Goal: Information Seeking & Learning: Learn about a topic

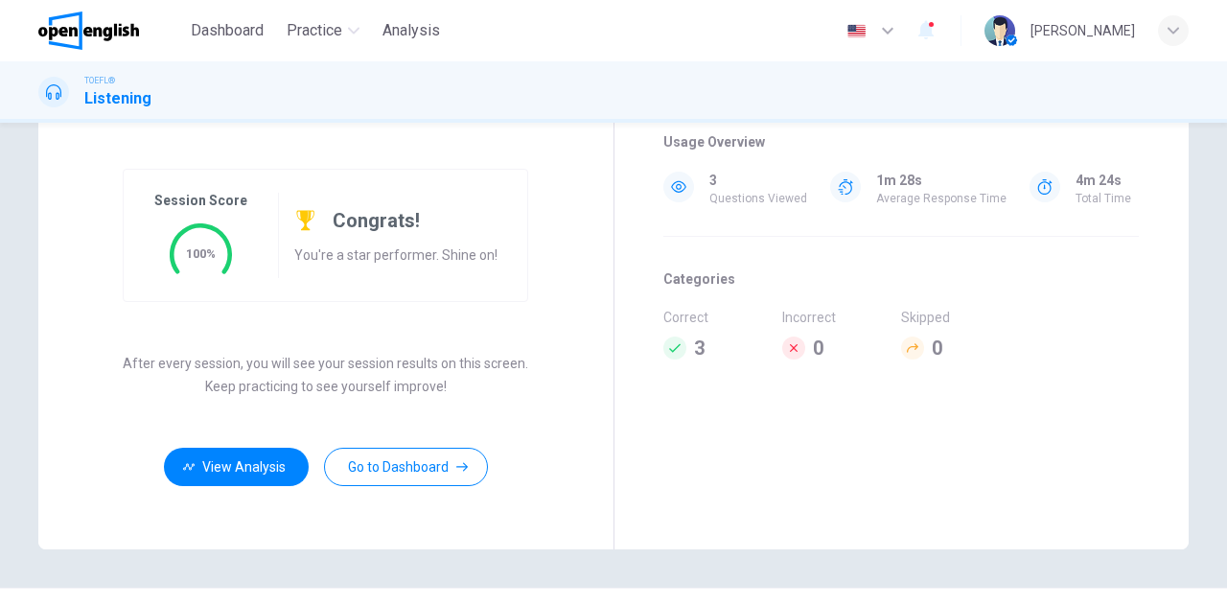
scroll to position [35, 0]
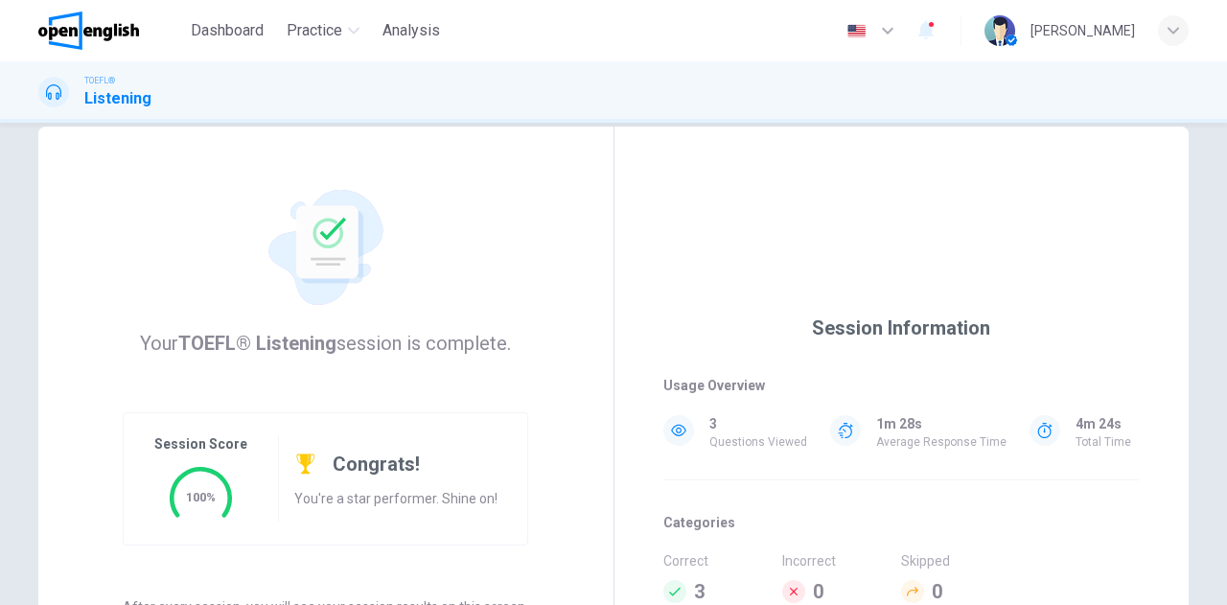
click at [106, 32] on img at bounding box center [88, 31] width 101 height 38
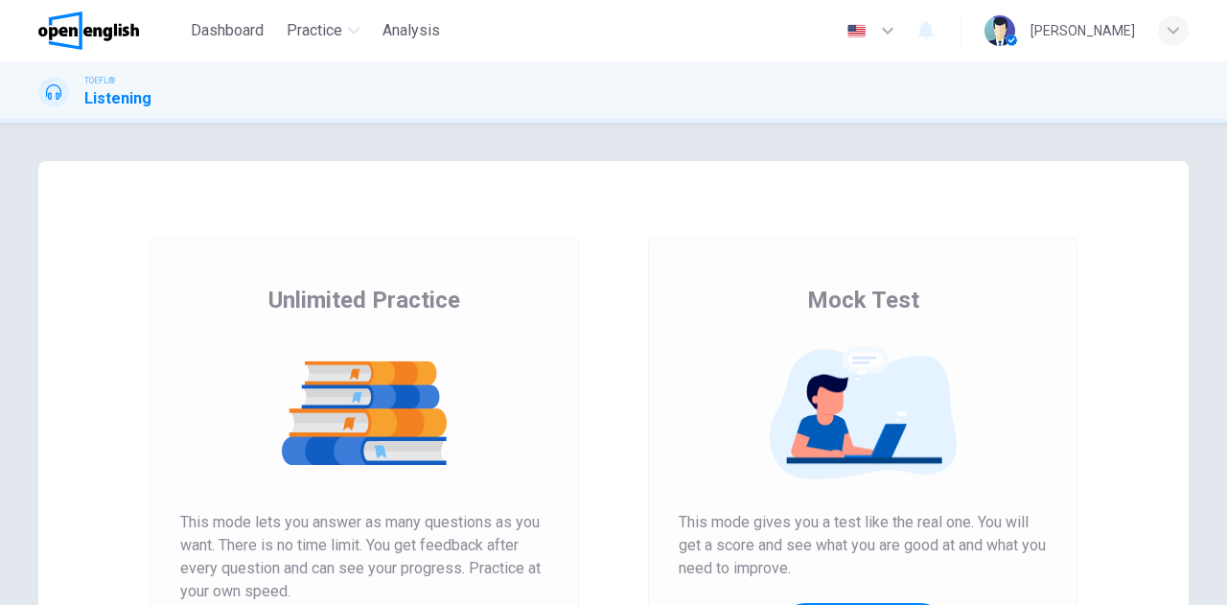
scroll to position [288, 0]
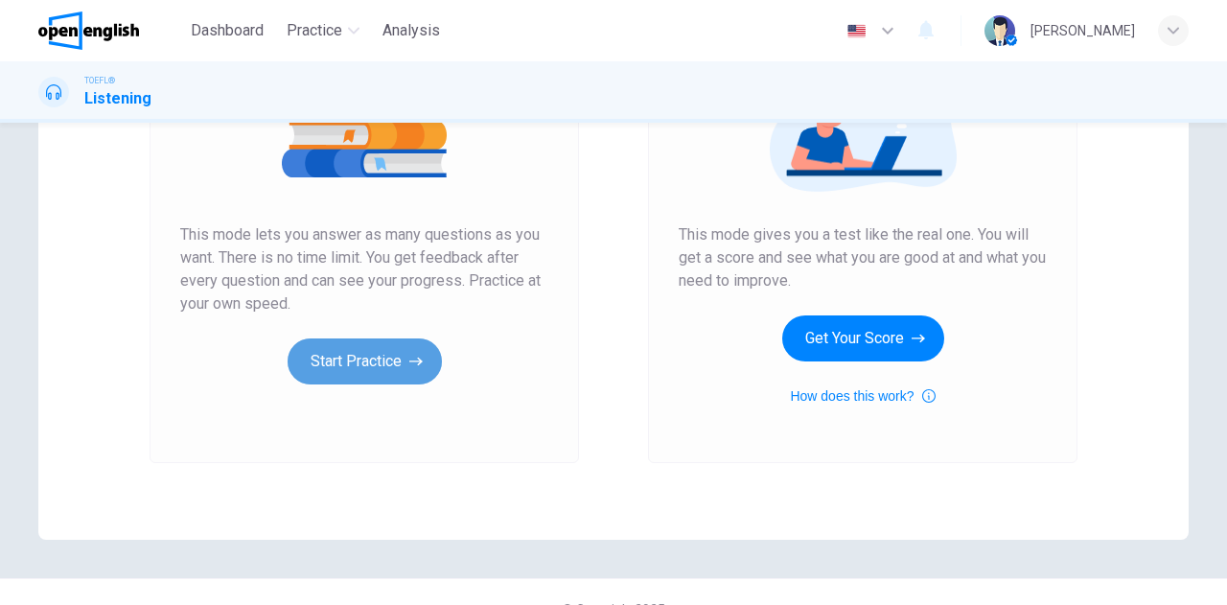
click at [392, 365] on button "Start Practice" at bounding box center [365, 361] width 154 height 46
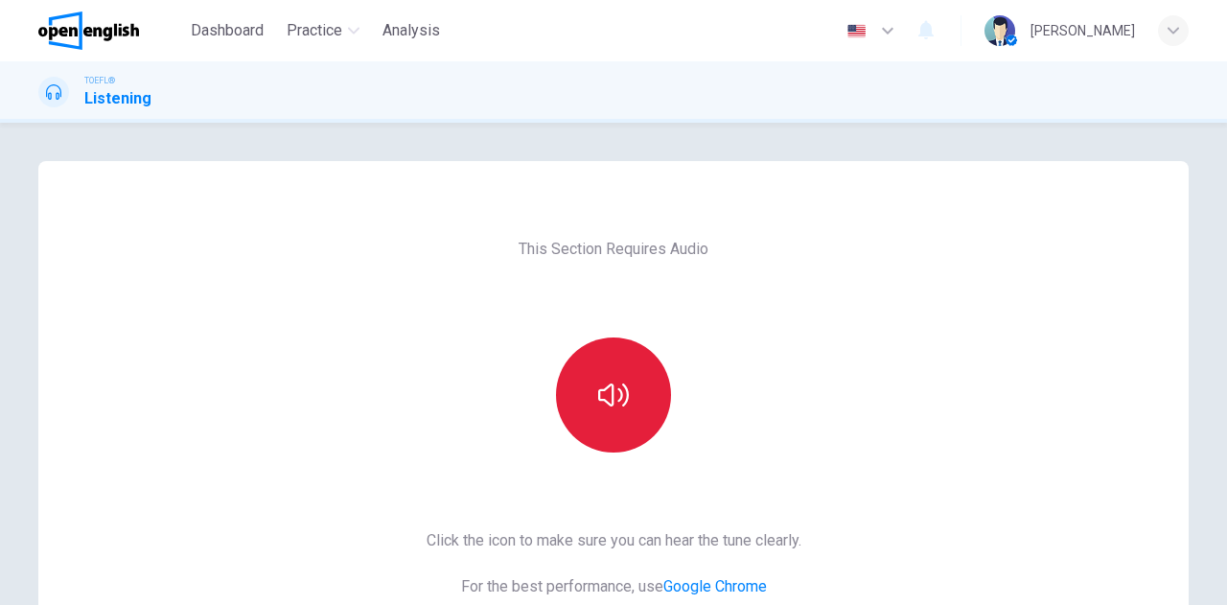
click at [580, 393] on button "button" at bounding box center [613, 394] width 115 height 115
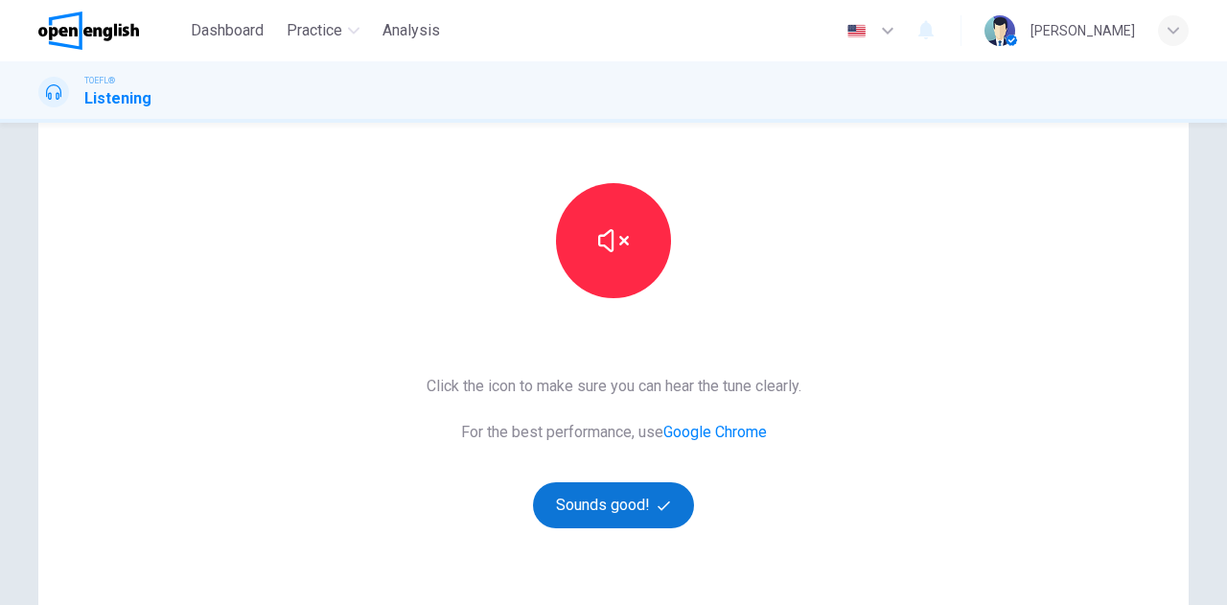
scroll to position [288, 0]
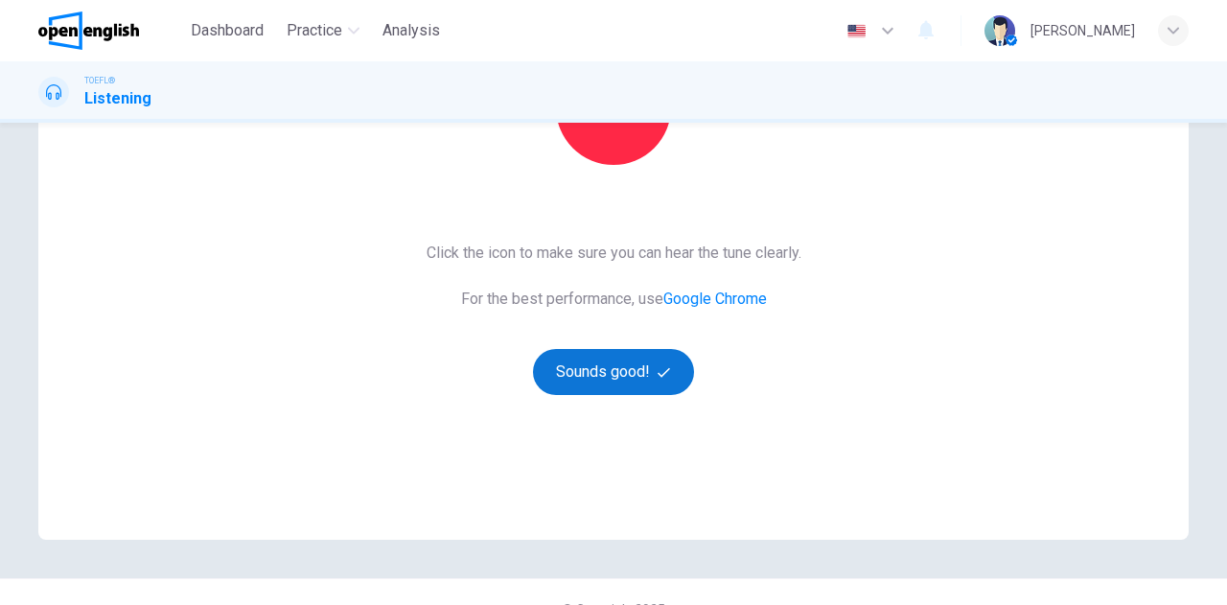
click at [622, 369] on button "Sounds good!" at bounding box center [613, 372] width 161 height 46
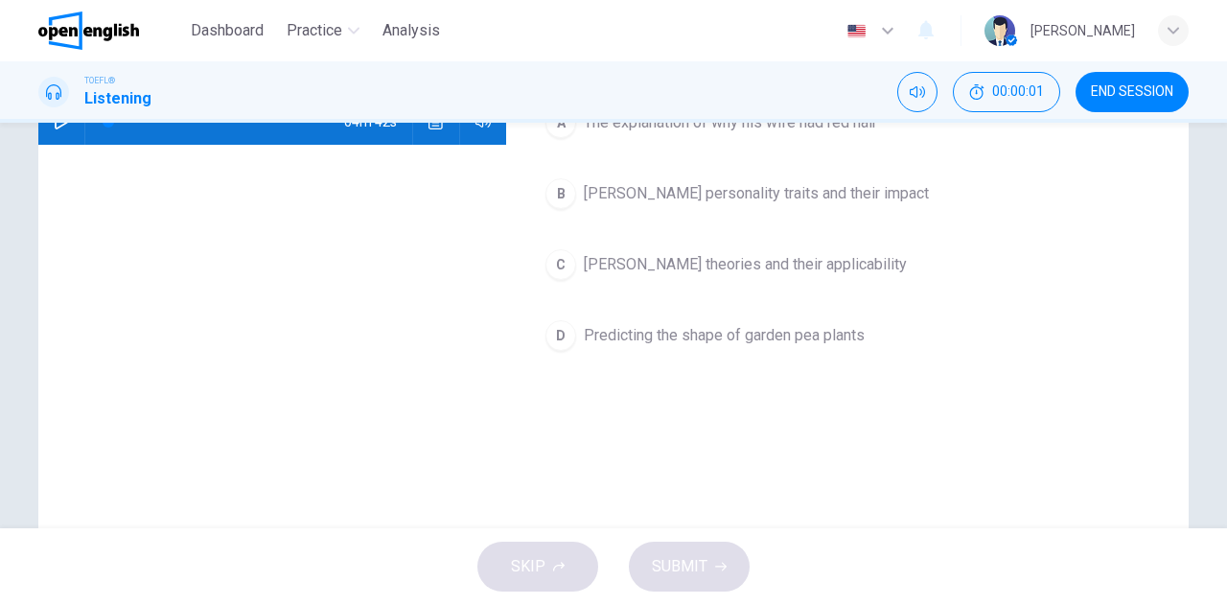
scroll to position [0, 0]
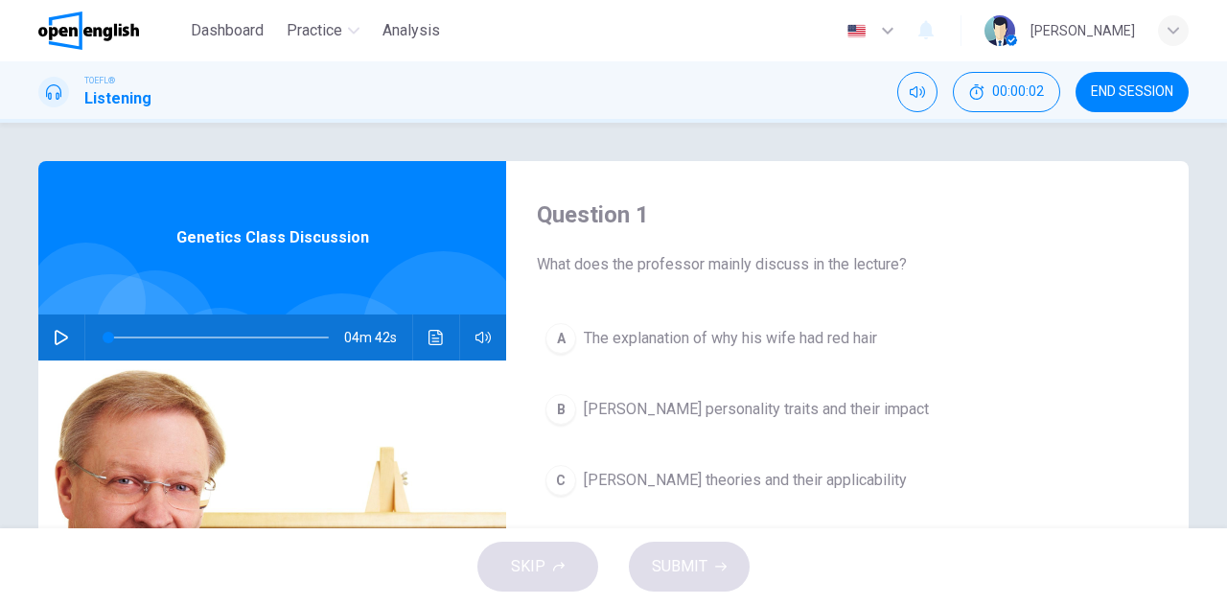
click at [55, 343] on icon "button" at bounding box center [61, 337] width 13 height 15
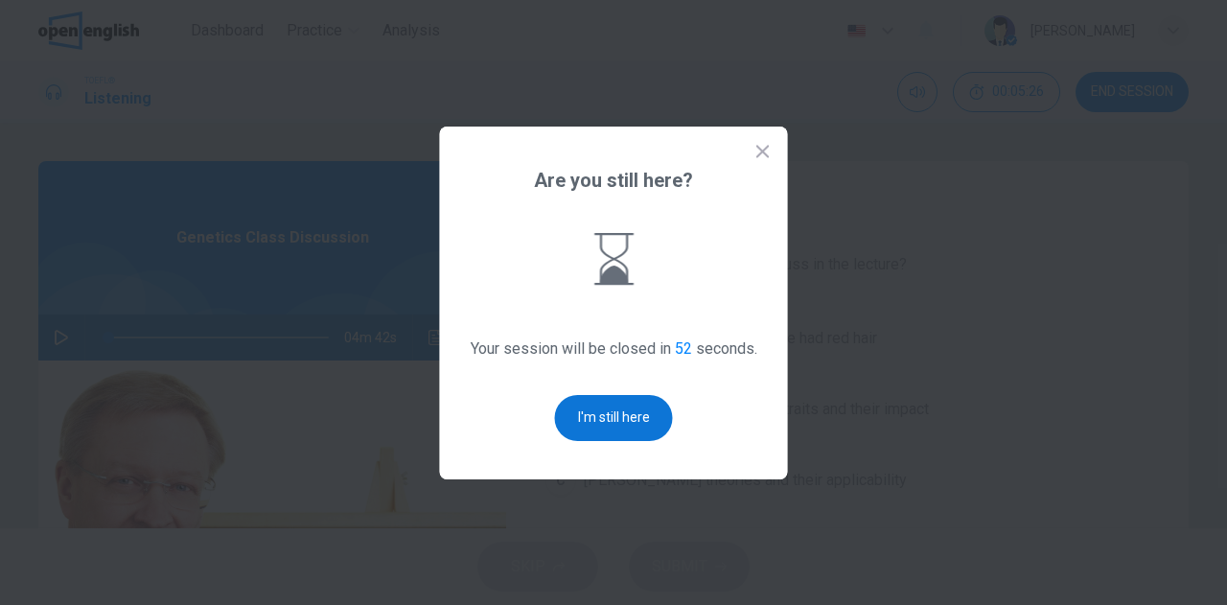
click at [607, 421] on button "I'm still here" at bounding box center [614, 418] width 118 height 46
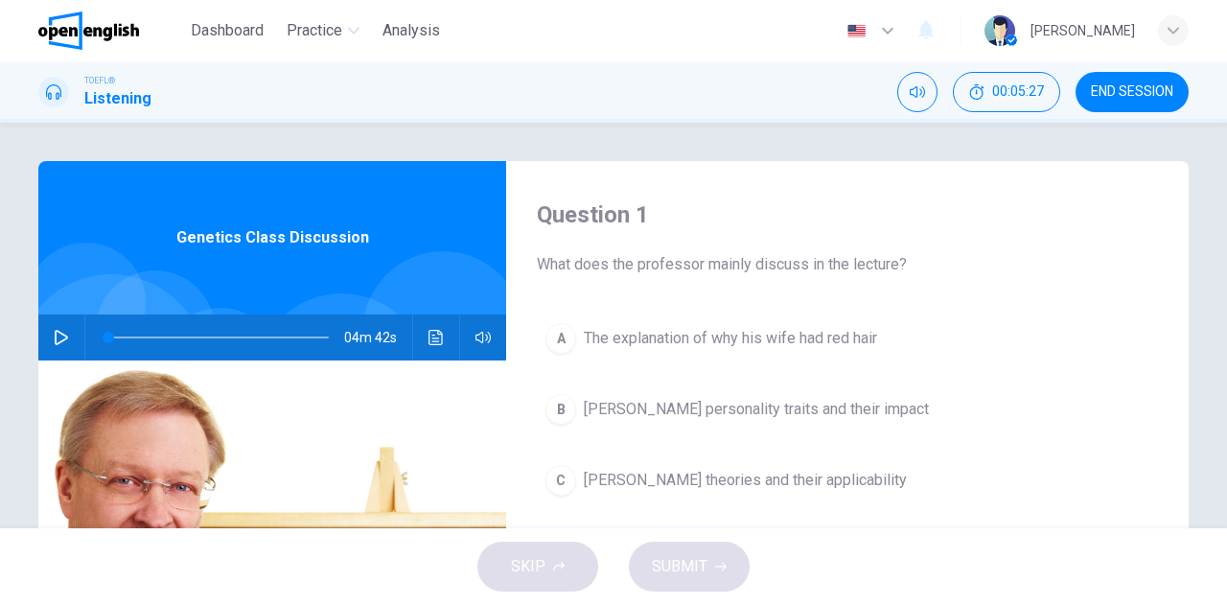
click at [59, 336] on icon "button" at bounding box center [61, 337] width 13 height 15
click at [109, 336] on span at bounding box center [218, 337] width 220 height 27
click at [54, 338] on icon "button" at bounding box center [61, 337] width 15 height 15
type input "*"
type input "***"
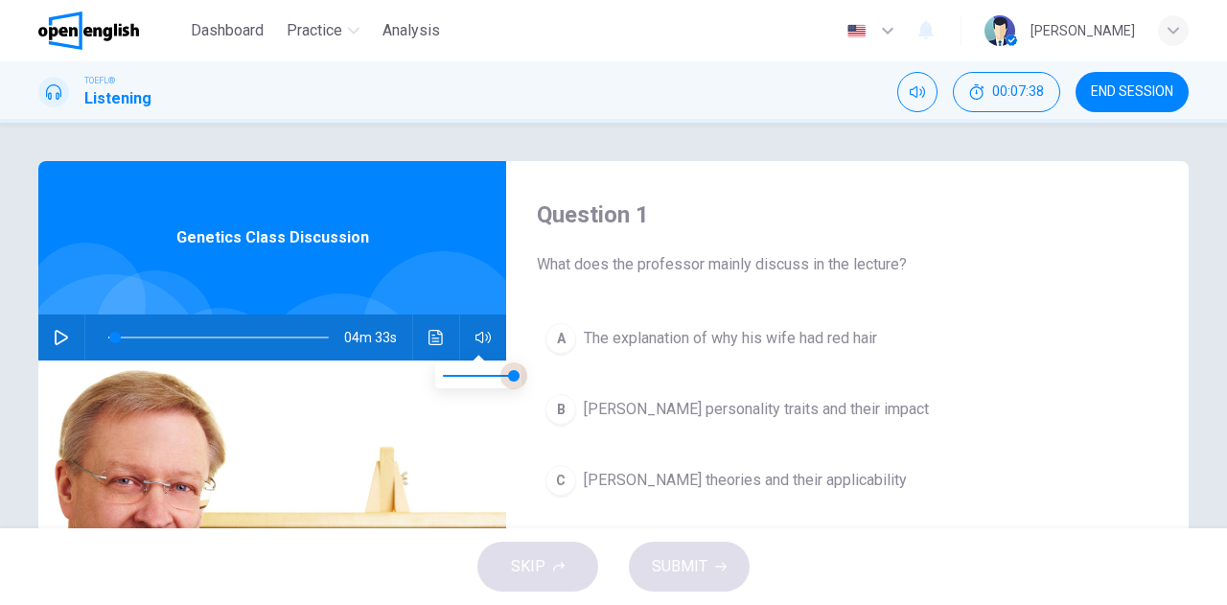
type input "*"
type input "***"
type input "*"
type input "***"
drag, startPoint x: 511, startPoint y: 371, endPoint x: 491, endPoint y: 364, distance: 21.2
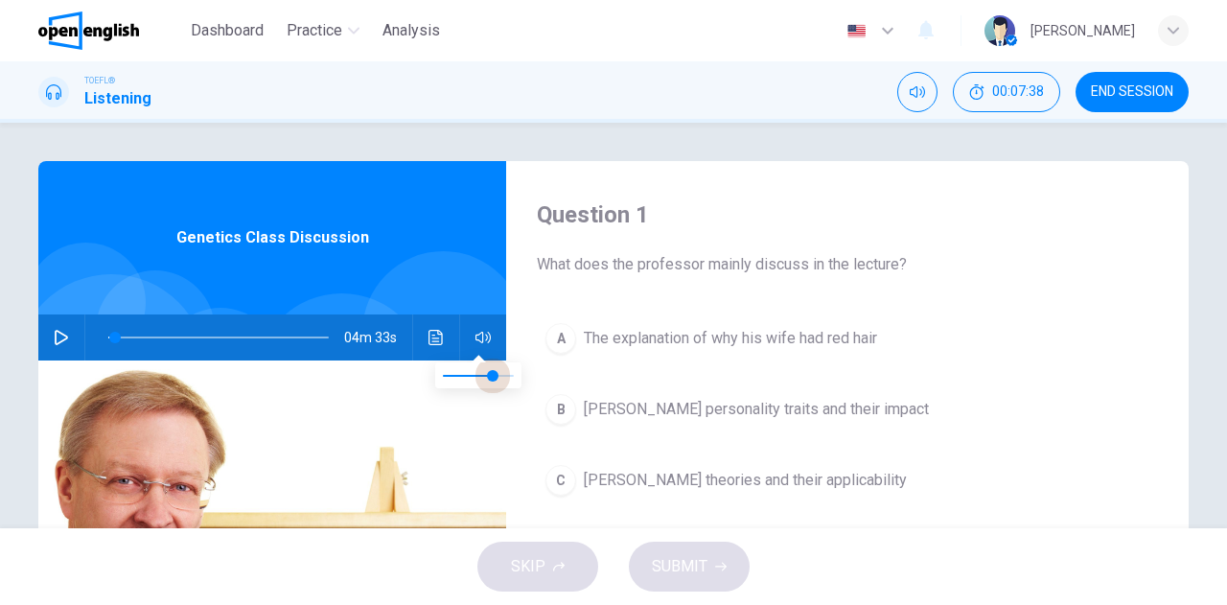
click at [491, 370] on span at bounding box center [493, 376] width 12 height 12
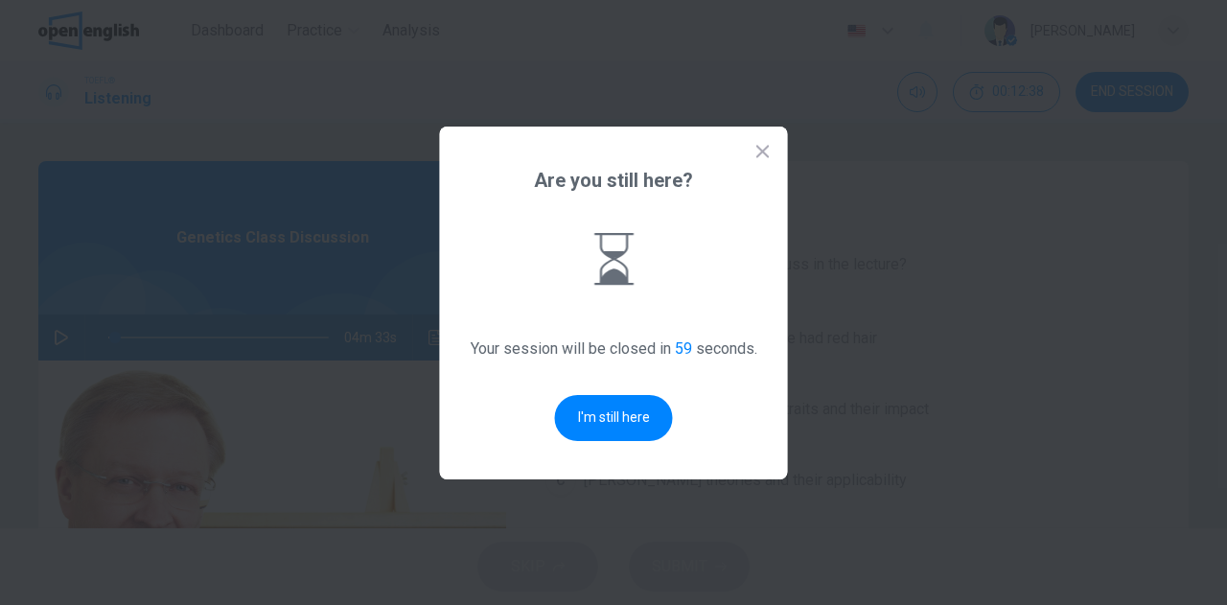
click at [645, 411] on button "I'm still here" at bounding box center [614, 418] width 118 height 46
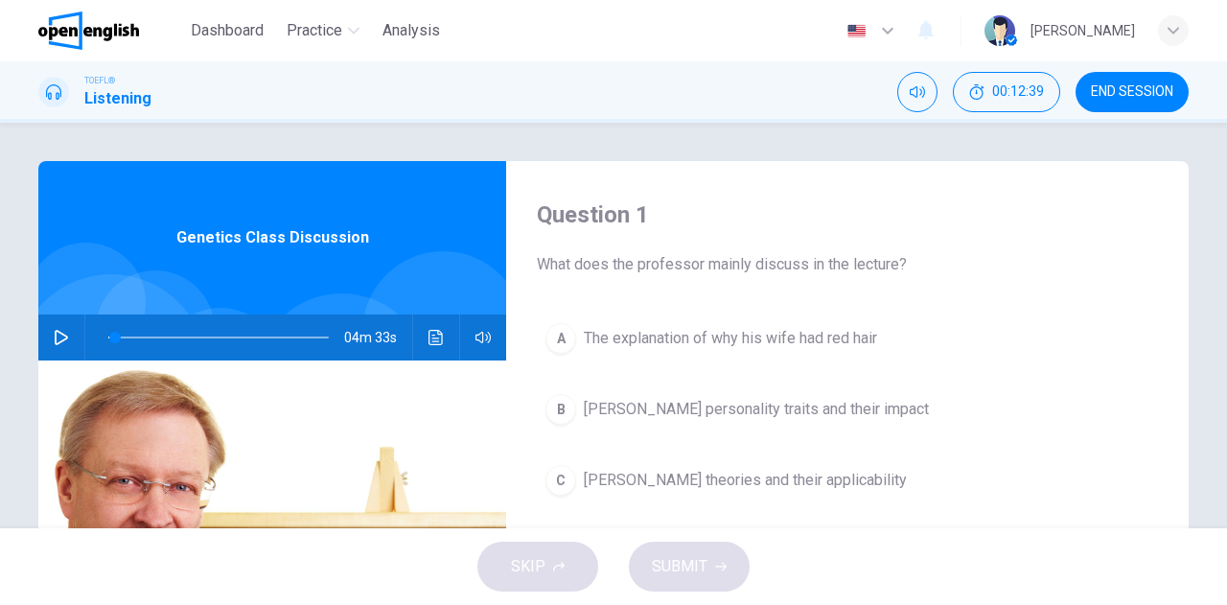
click at [57, 335] on icon "button" at bounding box center [61, 337] width 13 height 15
click at [434, 333] on icon "Click to see the audio transcription" at bounding box center [435, 337] width 15 height 15
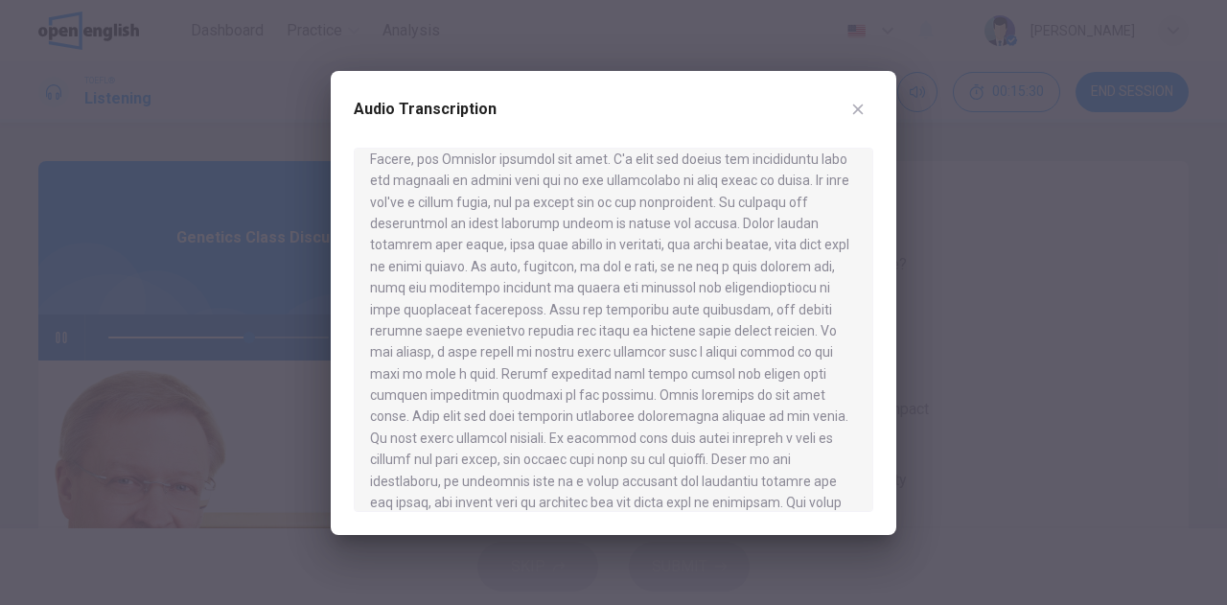
scroll to position [288, 0]
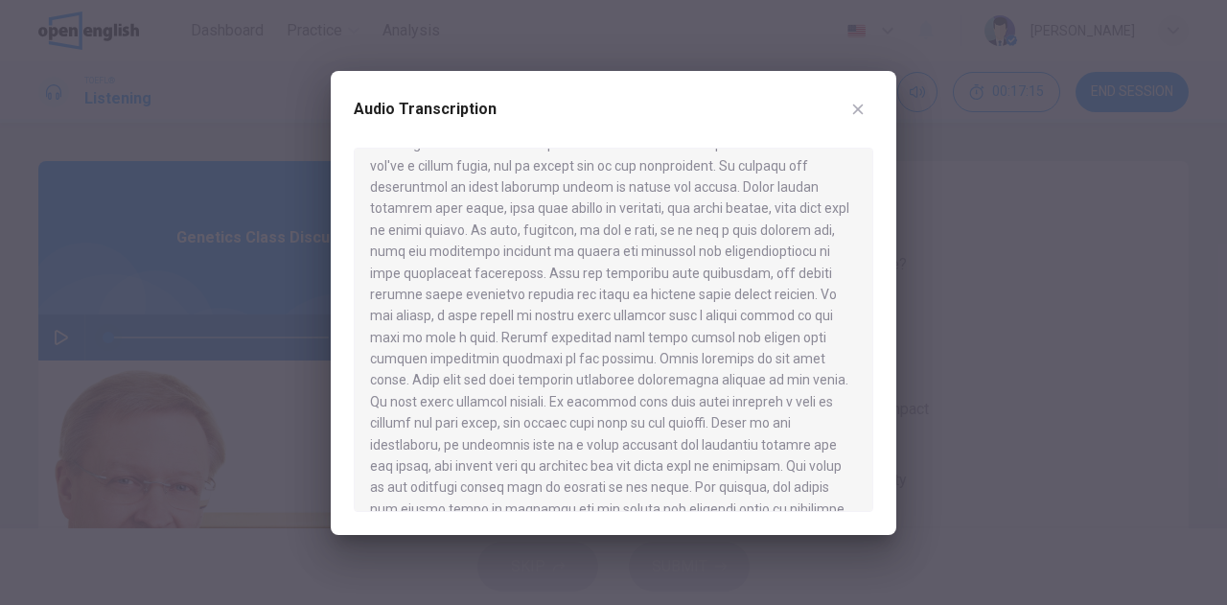
click at [106, 344] on div at bounding box center [613, 302] width 1227 height 605
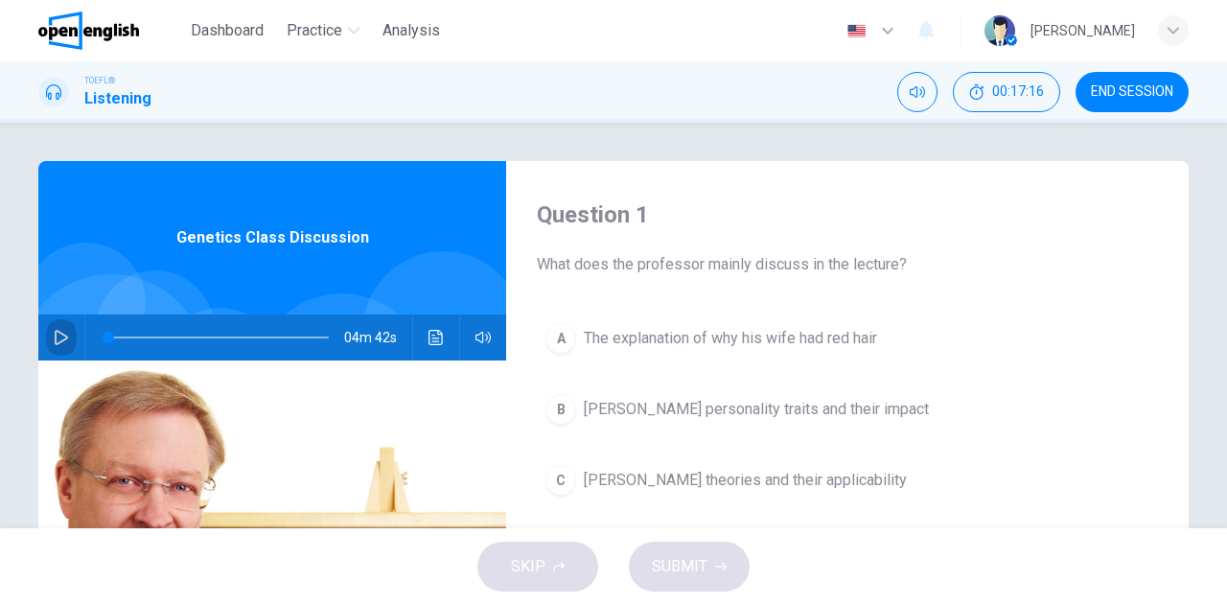
click at [56, 334] on icon "button" at bounding box center [61, 337] width 13 height 15
click at [421, 336] on button "Click to see the audio transcription" at bounding box center [436, 337] width 31 height 46
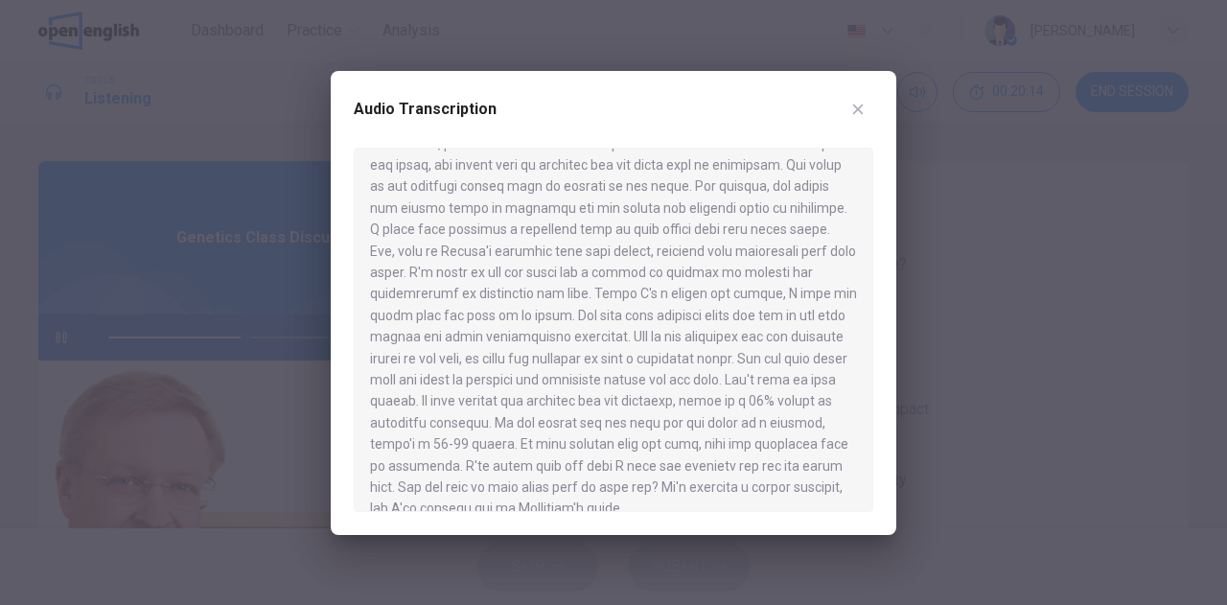
scroll to position [591, 0]
type input "*"
click at [855, 106] on icon "button" at bounding box center [858, 109] width 11 height 11
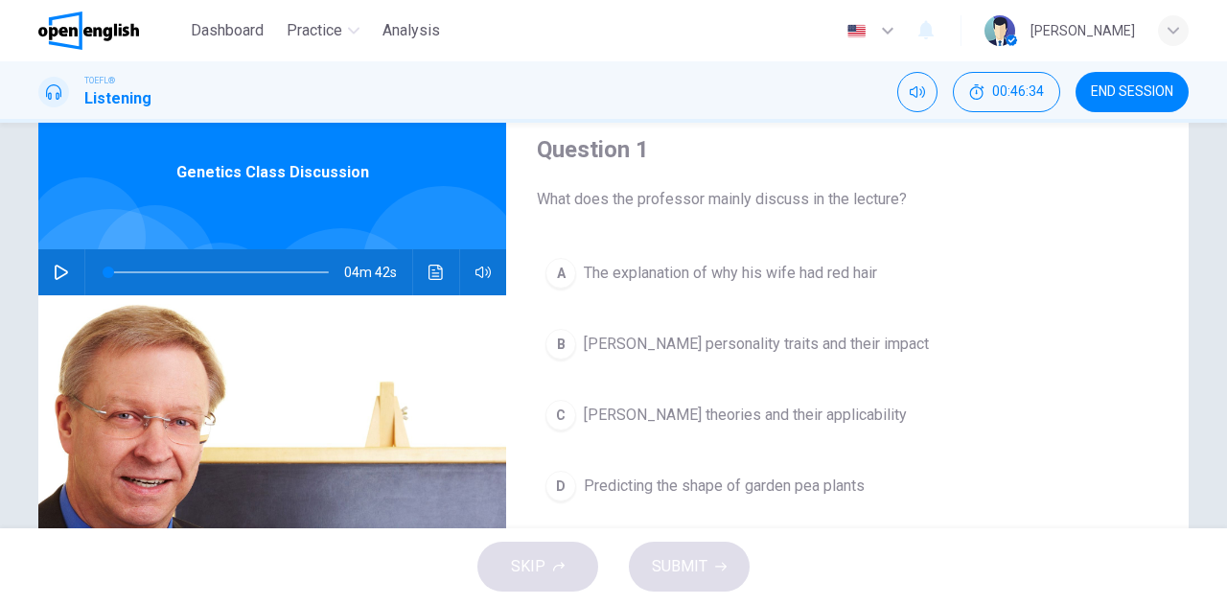
scroll to position [96, 0]
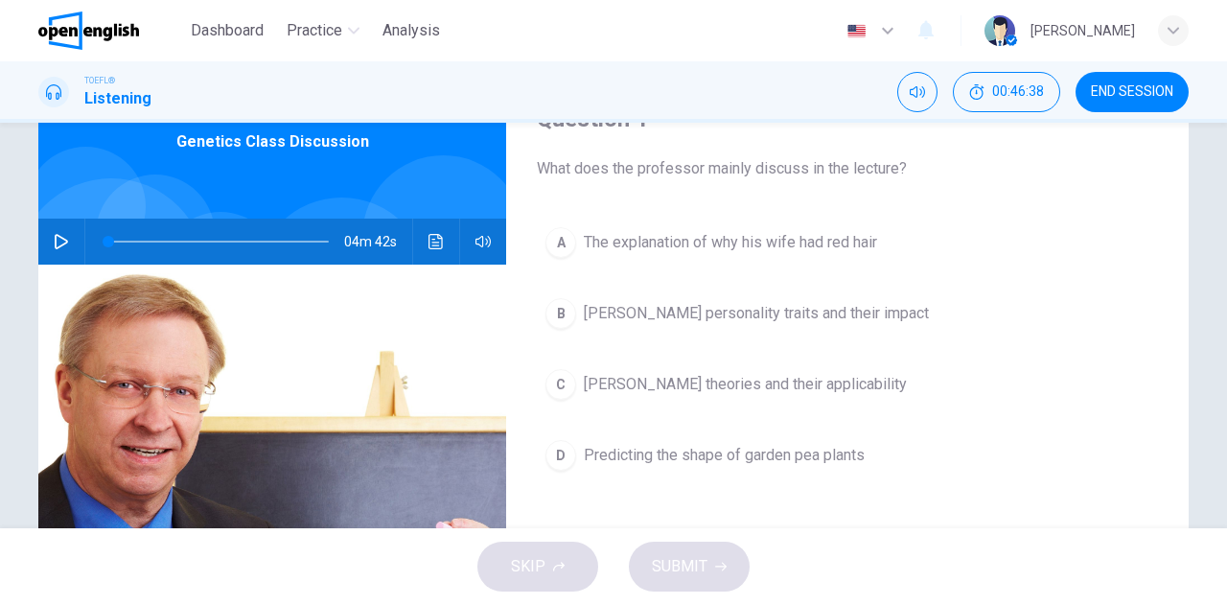
click at [743, 384] on span "[PERSON_NAME] theories and their applicability" at bounding box center [745, 384] width 323 height 23
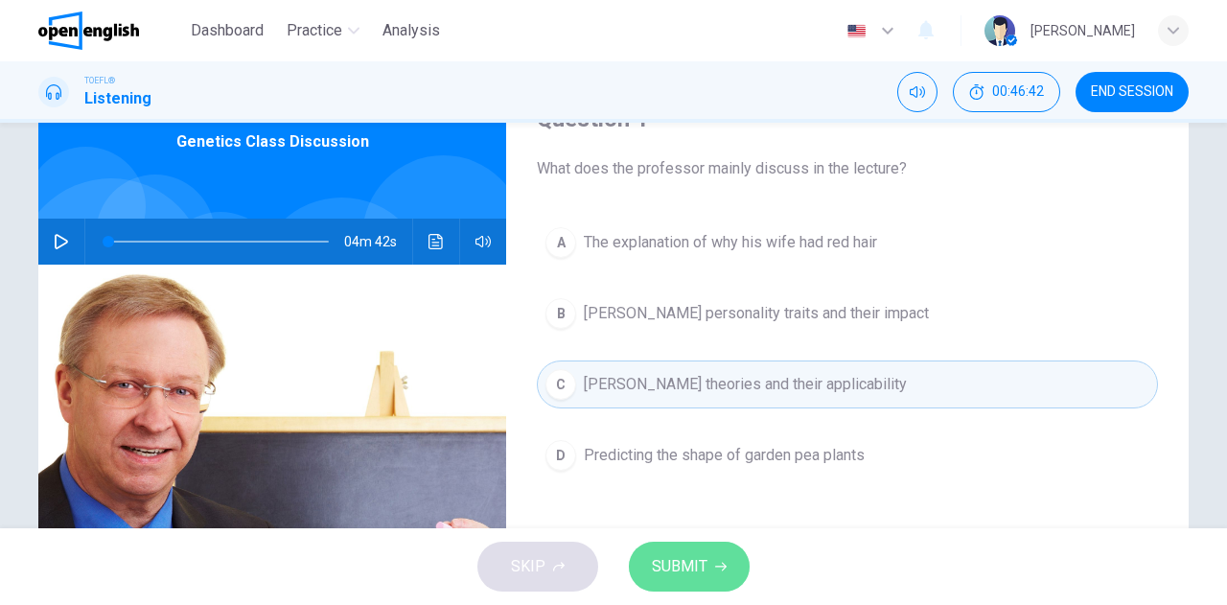
click at [707, 568] on button "SUBMIT" at bounding box center [689, 567] width 121 height 50
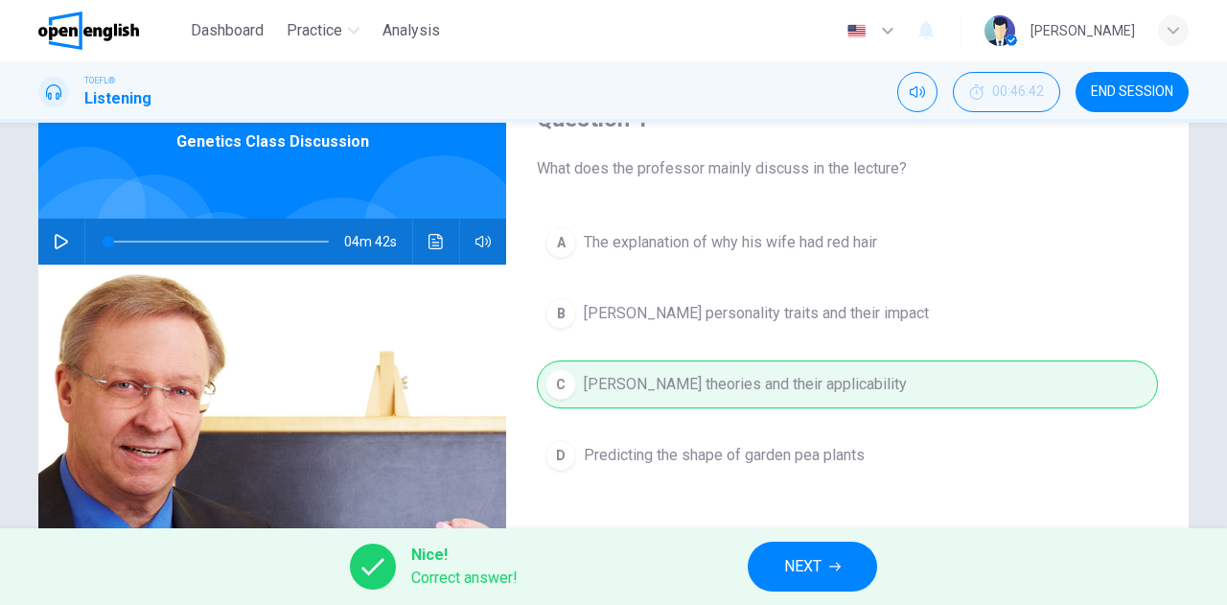
click at [803, 557] on span "NEXT" at bounding box center [802, 566] width 37 height 27
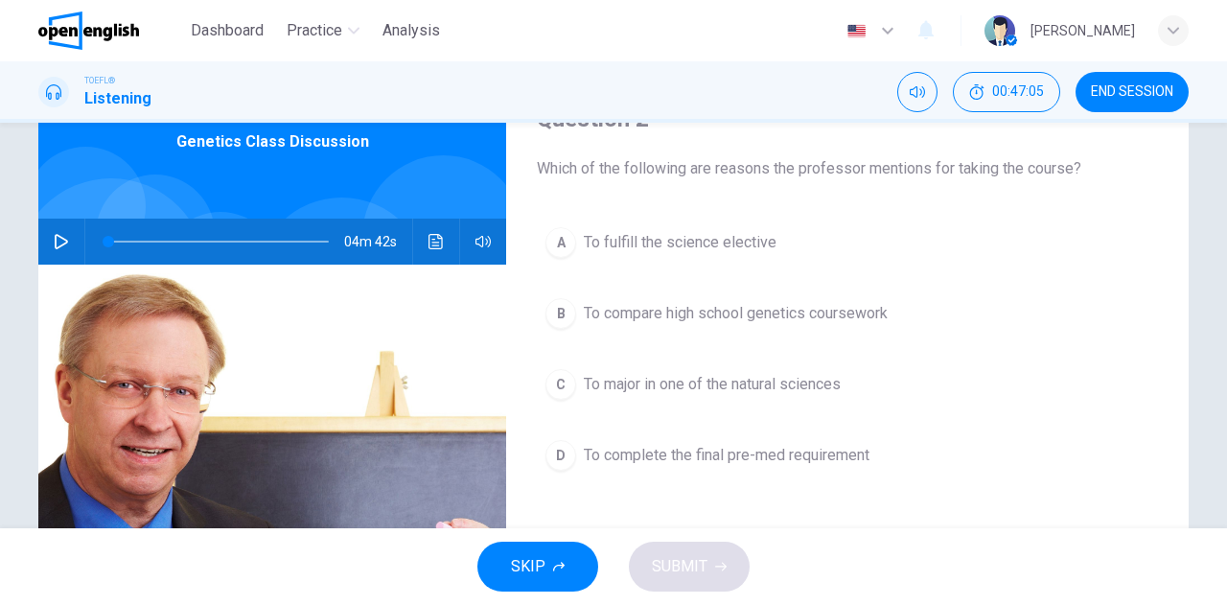
click at [711, 239] on span "To fulfill the science elective" at bounding box center [680, 242] width 193 height 23
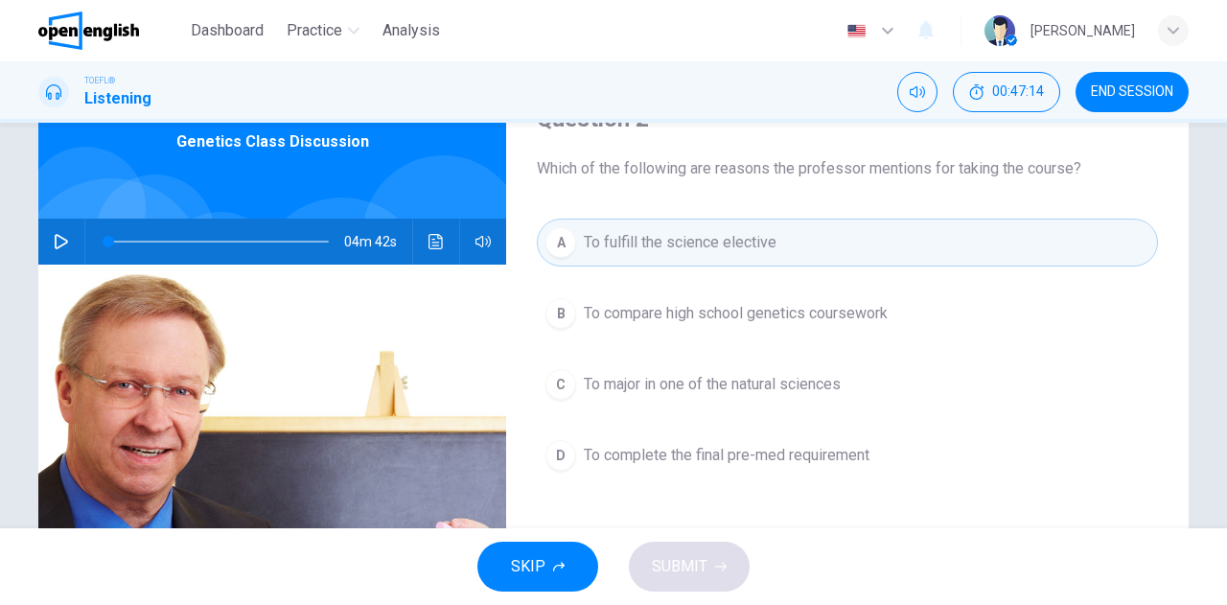
click at [681, 380] on span "To major in one of the natural sciences" at bounding box center [712, 384] width 257 height 23
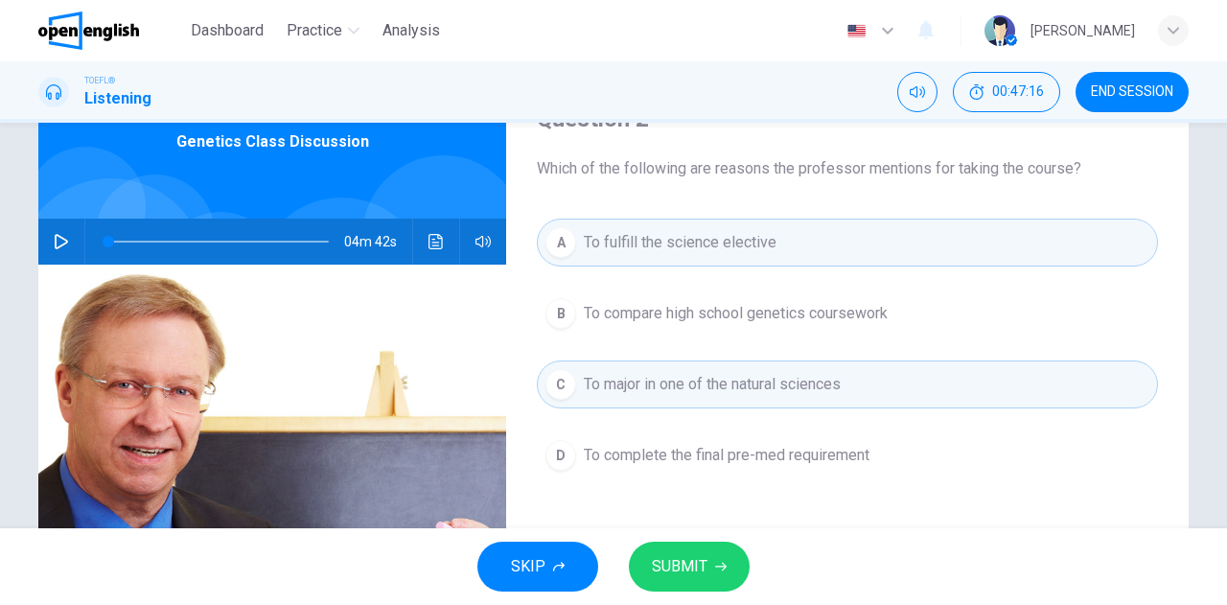
click at [696, 586] on button "SUBMIT" at bounding box center [689, 567] width 121 height 50
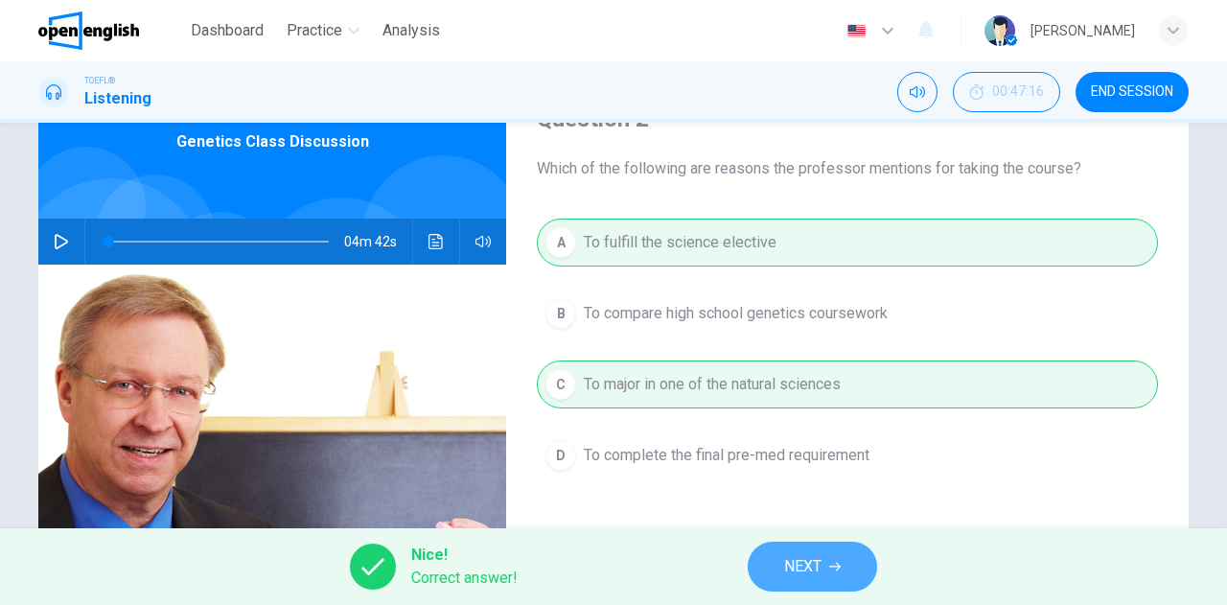
click at [824, 556] on button "NEXT" at bounding box center [812, 567] width 129 height 50
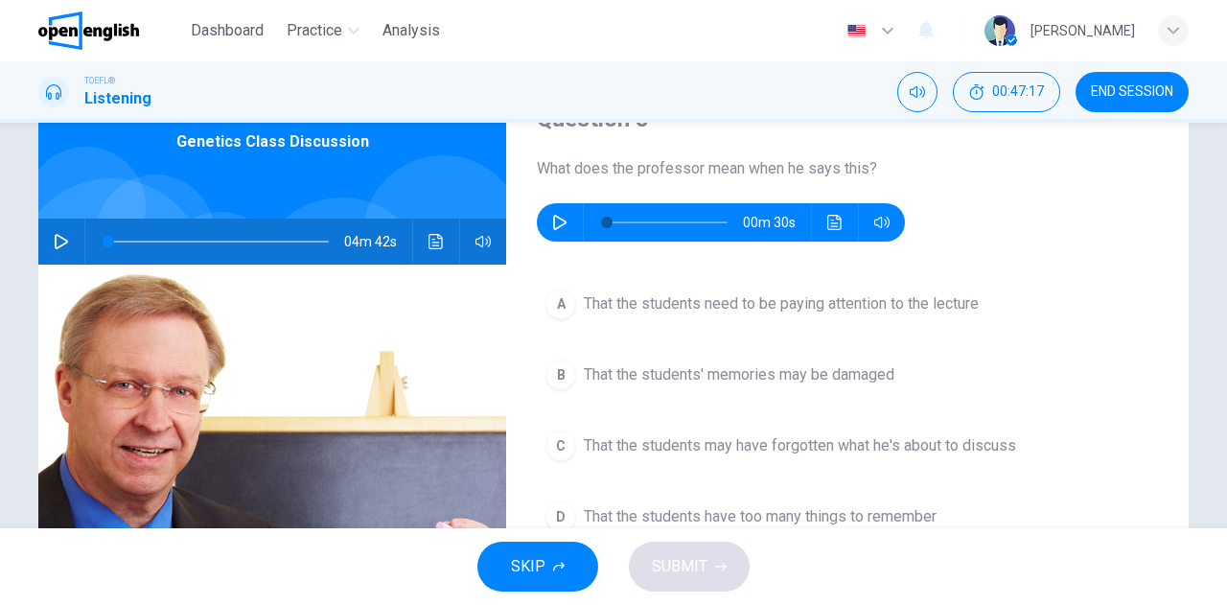
click at [570, 218] on div "00m 30s" at bounding box center [721, 222] width 368 height 38
click at [562, 222] on icon "button" at bounding box center [559, 222] width 15 height 15
type input "*"
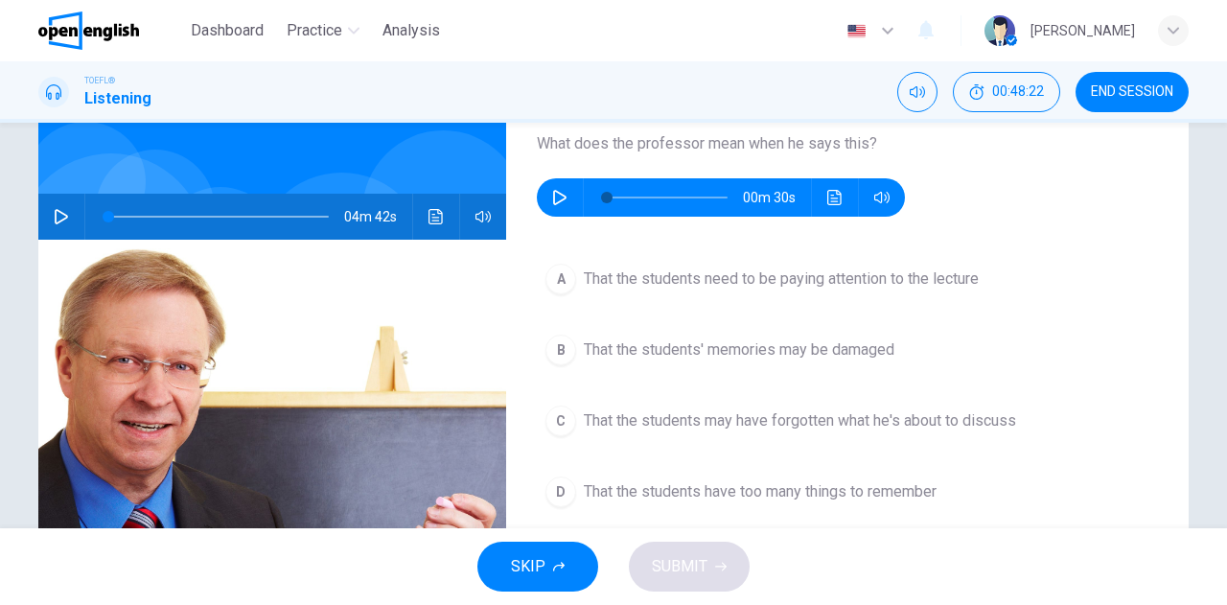
scroll to position [192, 0]
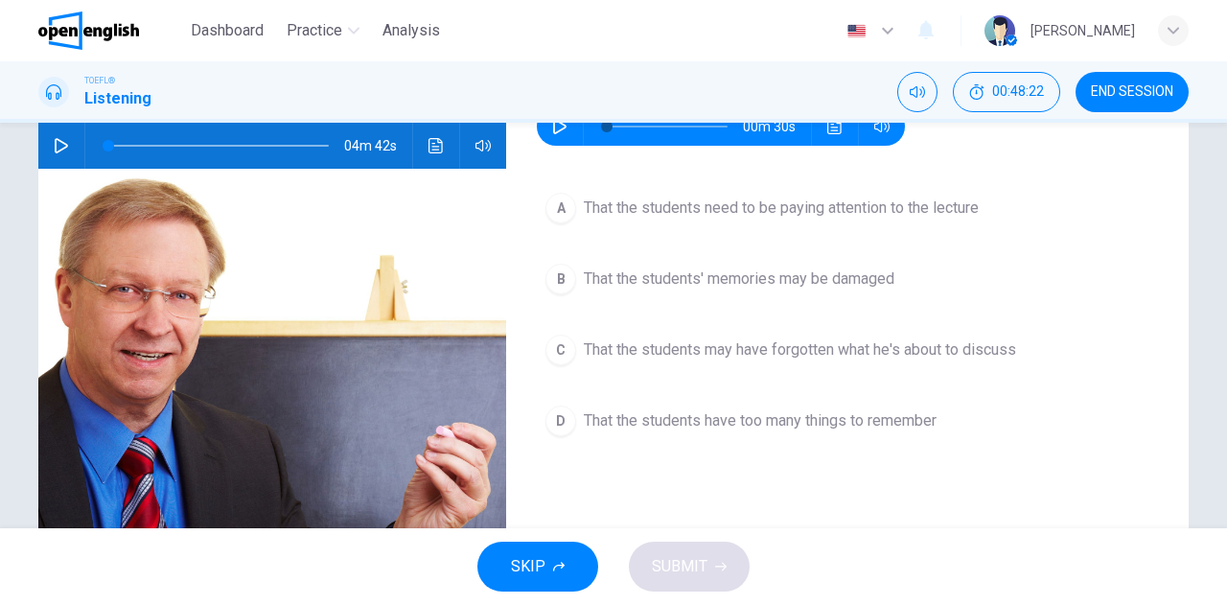
click at [728, 423] on span "That the students have too many things to remember" at bounding box center [760, 420] width 353 height 23
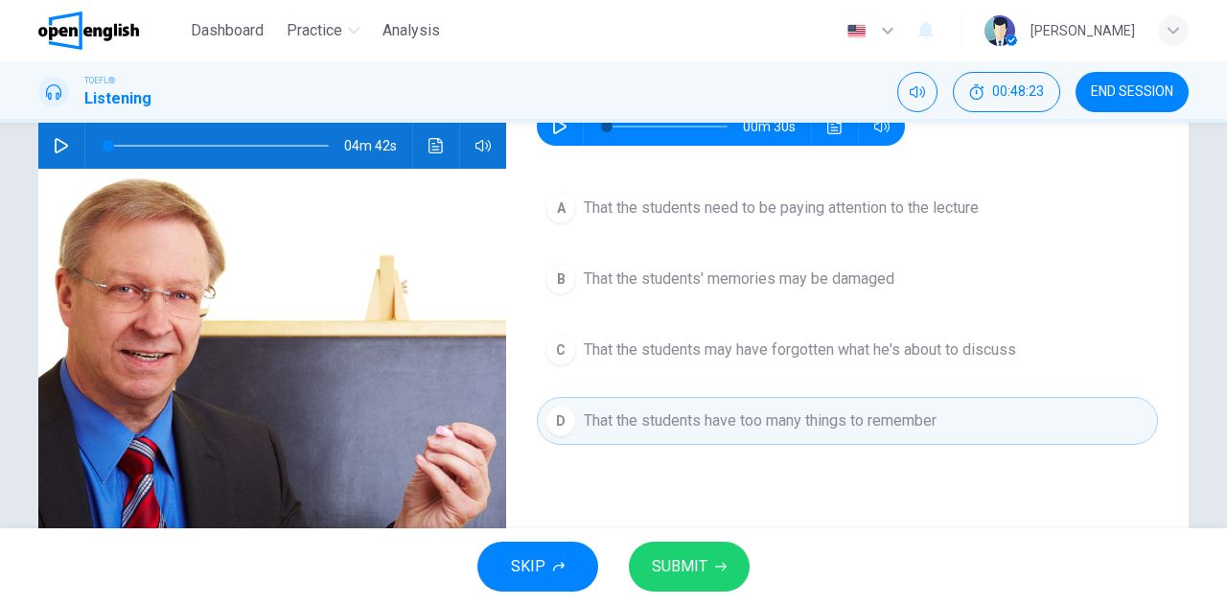
click at [709, 561] on button "SUBMIT" at bounding box center [689, 567] width 121 height 50
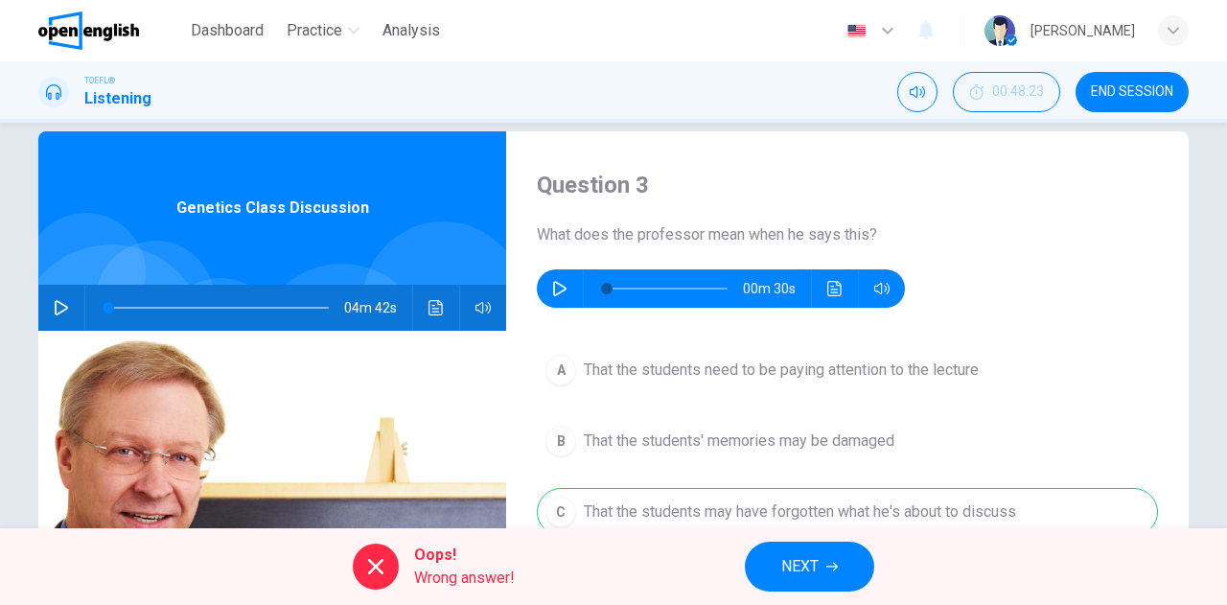
scroll to position [0, 0]
